Goal: Task Accomplishment & Management: Manage account settings

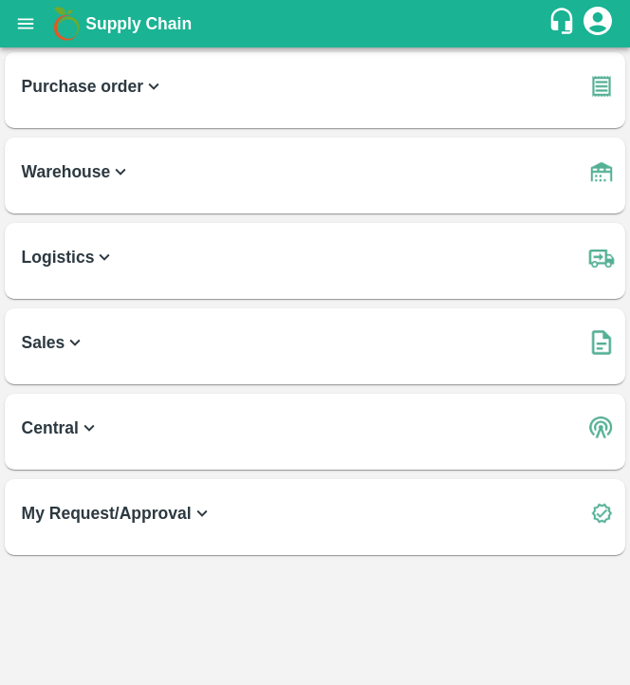
click at [585, 28] on icon "account of current user" at bounding box center [598, 21] width 34 height 34
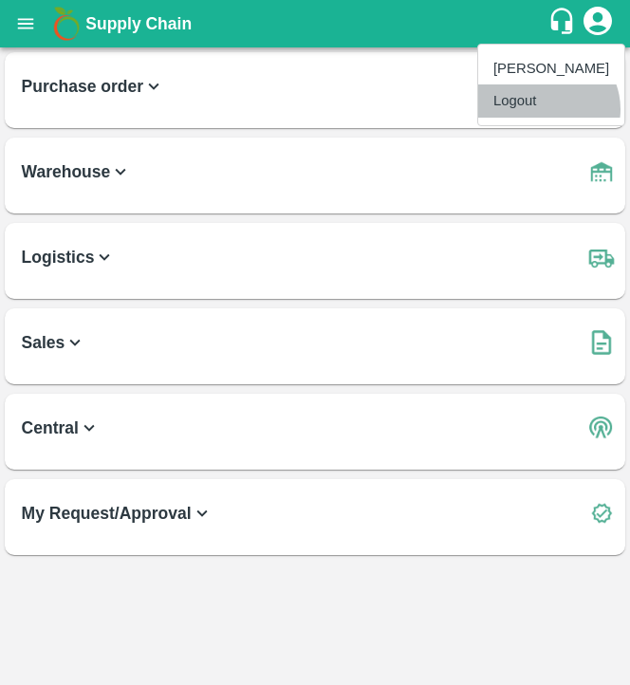
click at [545, 109] on li "Logout" at bounding box center [551, 100] width 146 height 32
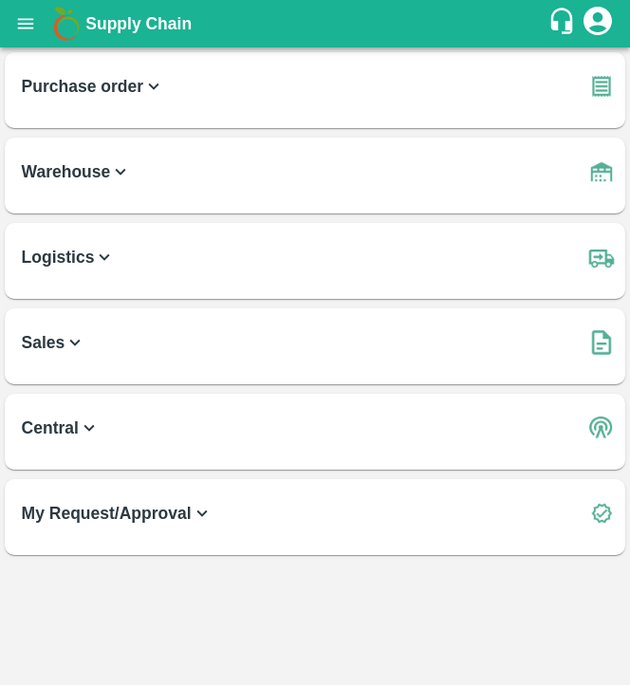
click at [581, 28] on icon "account of current user" at bounding box center [598, 21] width 34 height 34
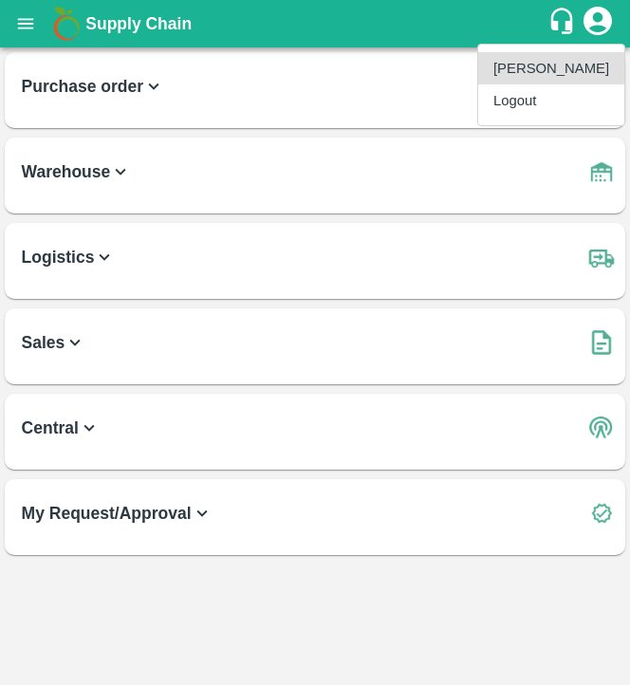
click at [531, 104] on li "Logout" at bounding box center [551, 100] width 146 height 32
